Goal: Browse casually

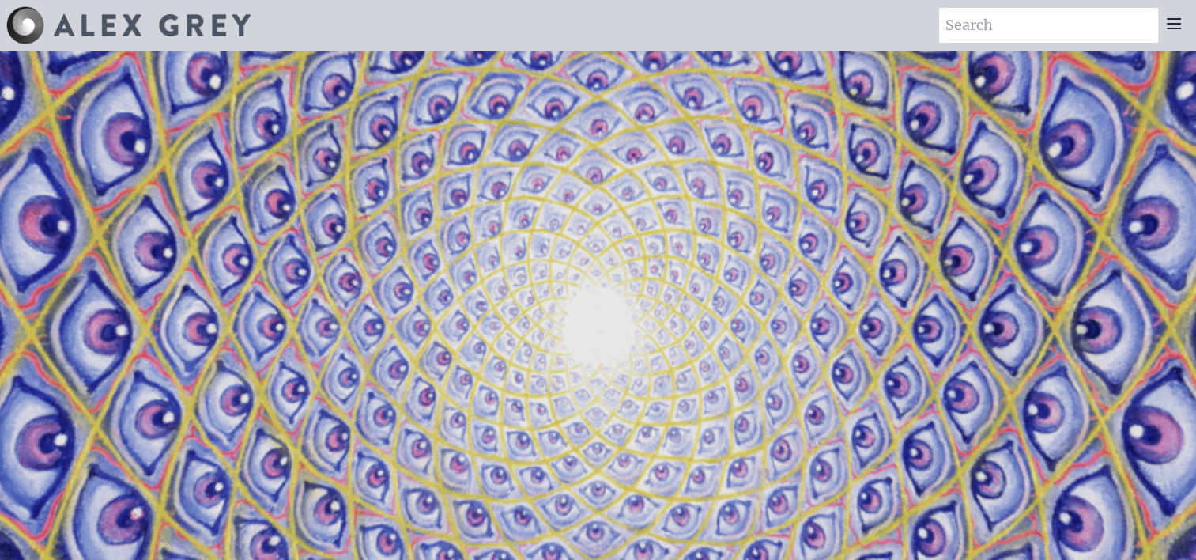
click at [197, 38] on div at bounding box center [128, 25] width 244 height 38
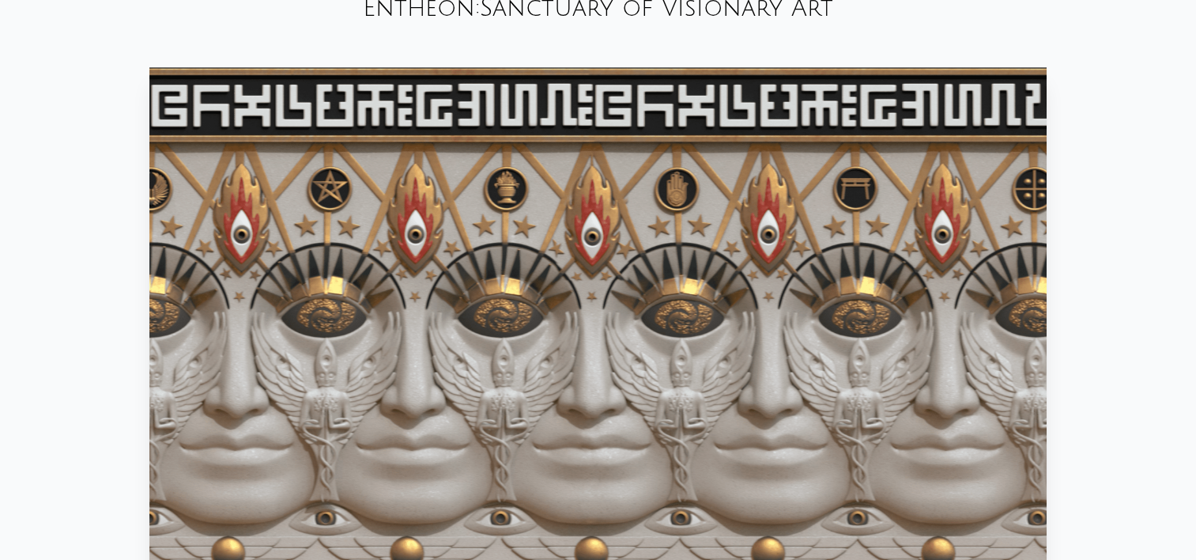
scroll to position [1028, 0]
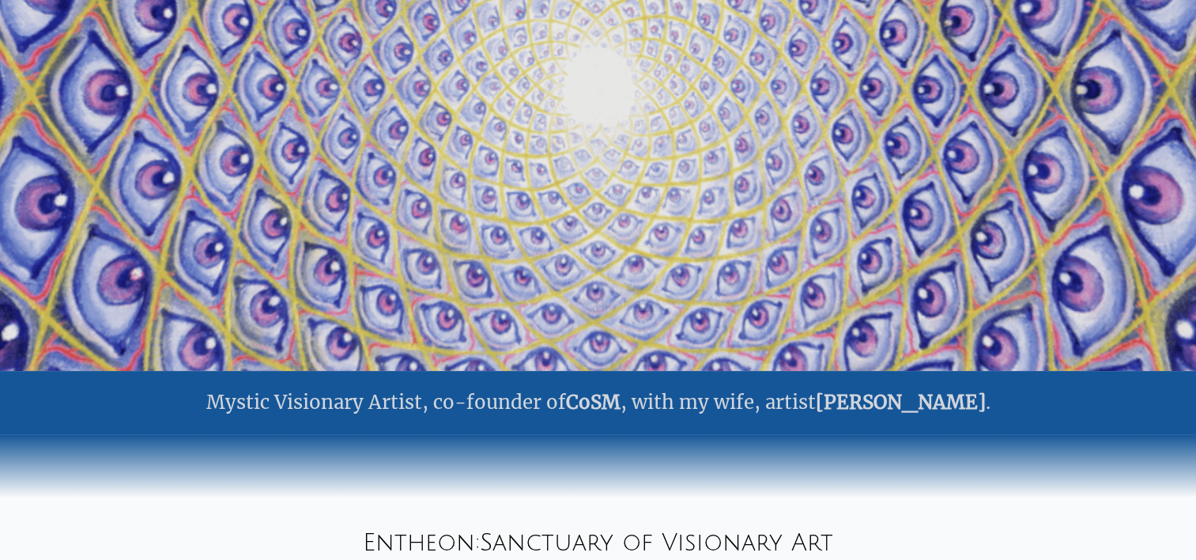
scroll to position [92, 0]
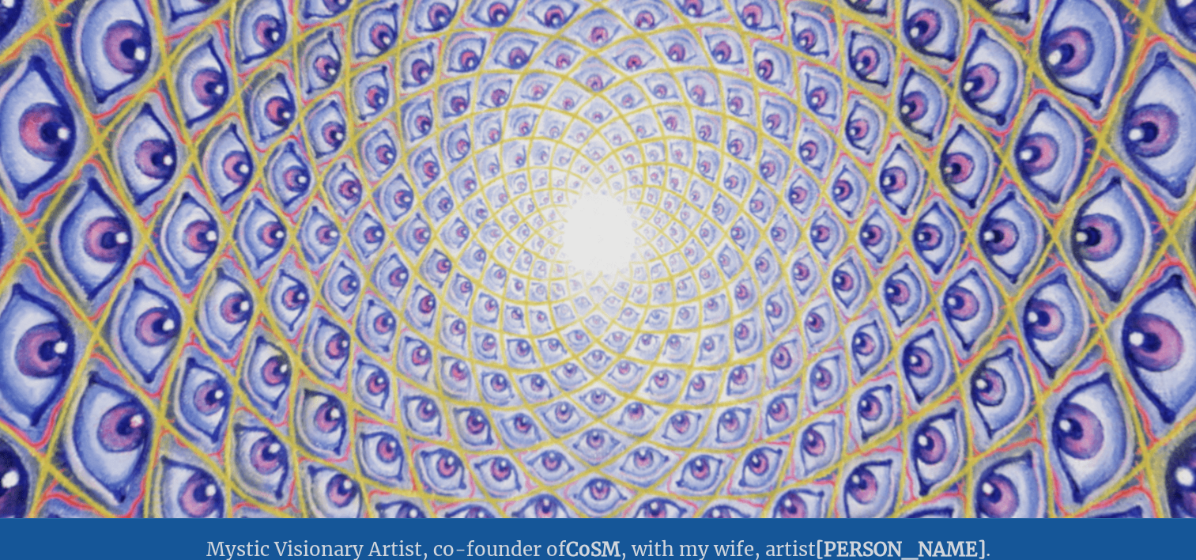
drag, startPoint x: 281, startPoint y: 454, endPoint x: 309, endPoint y: 372, distance: 86.7
click at [281, 454] on video "Your browser does not support the video tag." at bounding box center [598, 238] width 1581 height 889
